Goal: Information Seeking & Learning: Learn about a topic

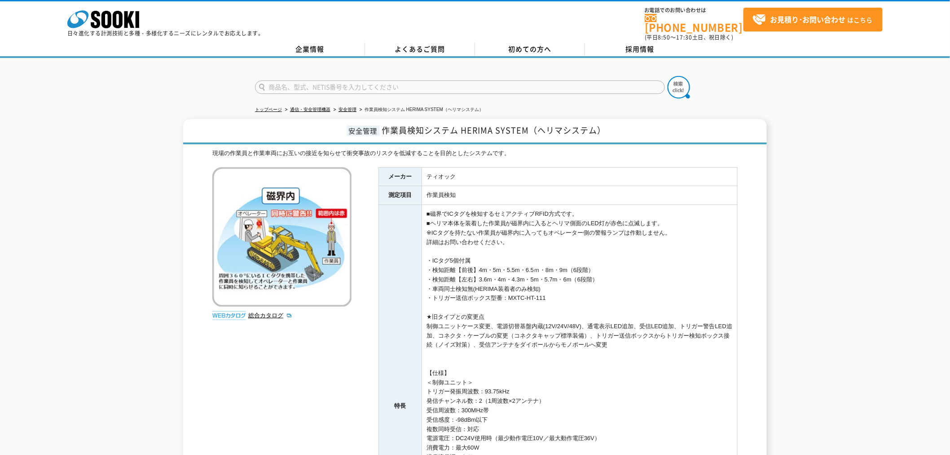
click at [396, 81] on input "text" at bounding box center [460, 86] width 410 height 13
type input "ソーキクラウド"
click at [668, 76] on button at bounding box center [679, 87] width 22 height 22
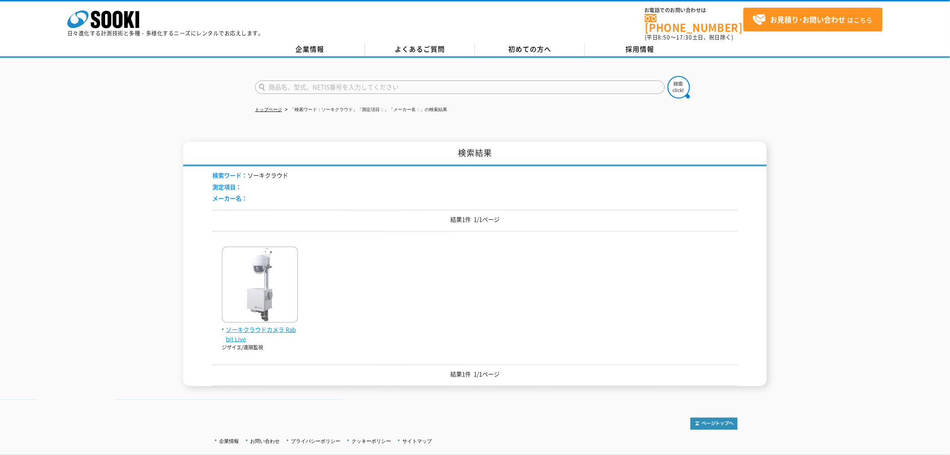
click at [268, 327] on span "ソーキクラウドカメラ Rabbit Live" at bounding box center [260, 334] width 76 height 19
click at [340, 81] on input "text" at bounding box center [460, 86] width 410 height 13
type input "ﾁﾙﾌｫ"
click at [668, 76] on button at bounding box center [679, 87] width 22 height 22
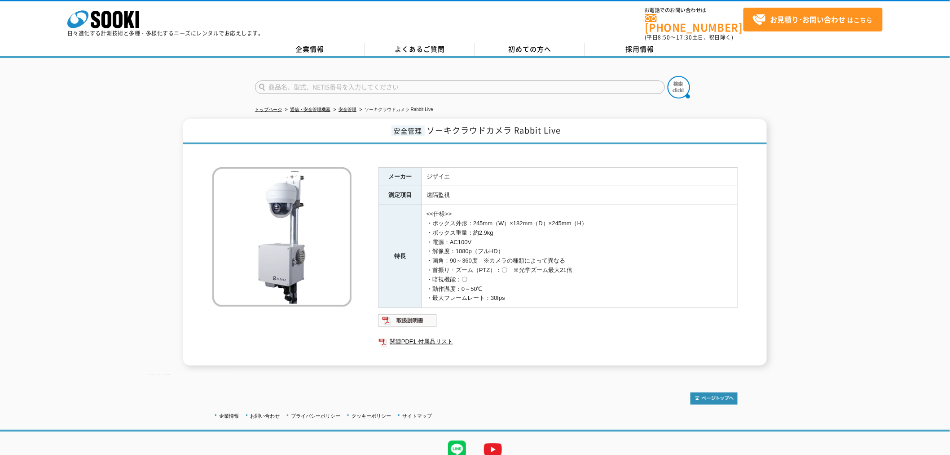
drag, startPoint x: 491, startPoint y: 370, endPoint x: 492, endPoint y: 345, distance: 25.2
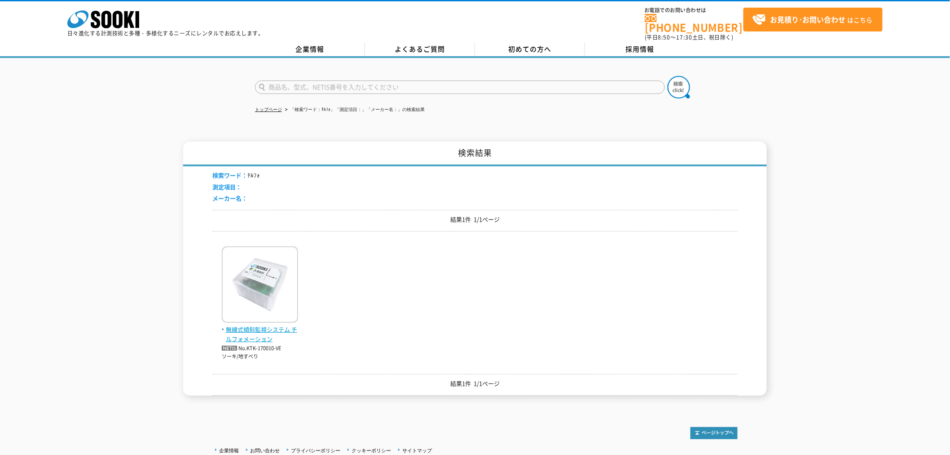
click at [249, 325] on span "無線式傾斜監視システム チルフォメーション" at bounding box center [260, 334] width 76 height 19
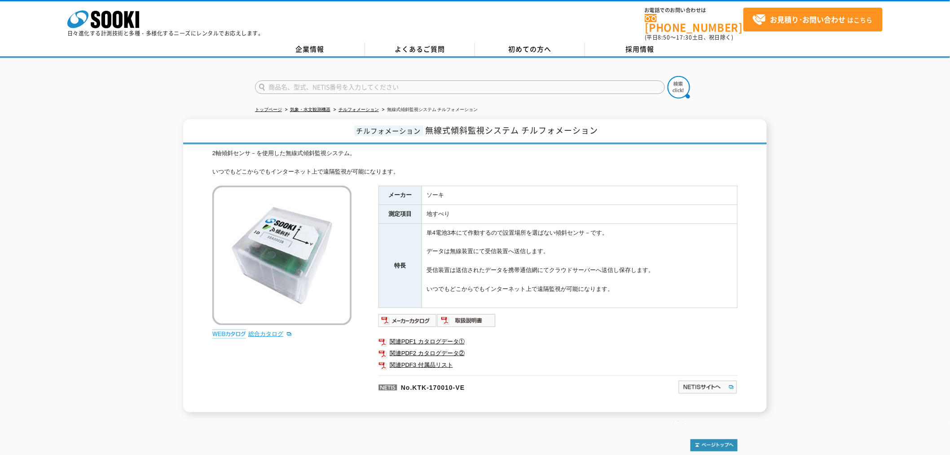
click at [265, 330] on link "総合カタログ" at bounding box center [270, 333] width 44 height 7
